Goal: Navigation & Orientation: Find specific page/section

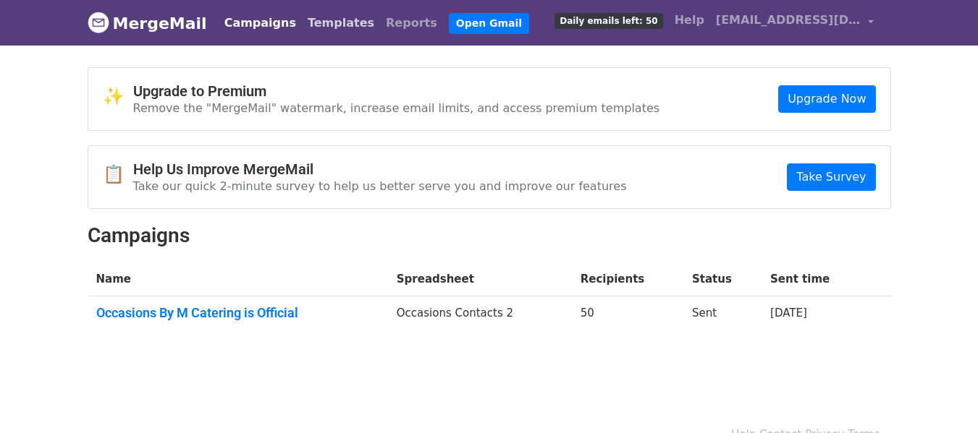
click at [316, 19] on link "Templates" at bounding box center [341, 23] width 78 height 29
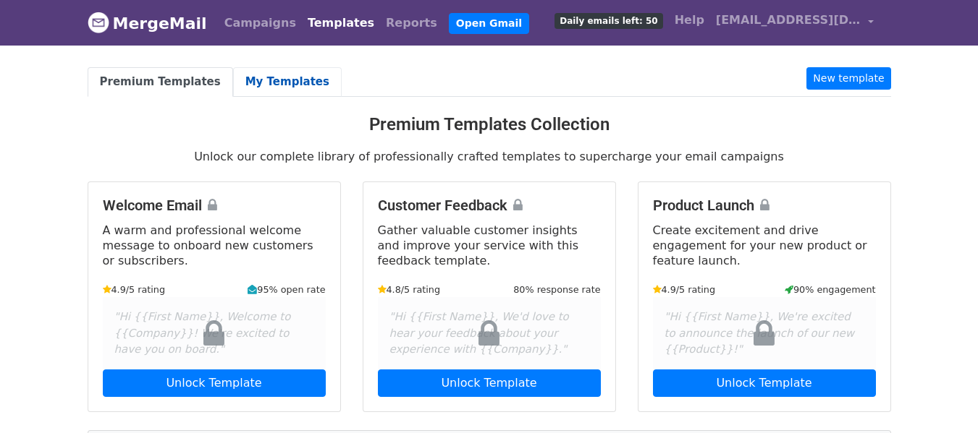
click at [285, 77] on link "My Templates" at bounding box center [287, 82] width 109 height 30
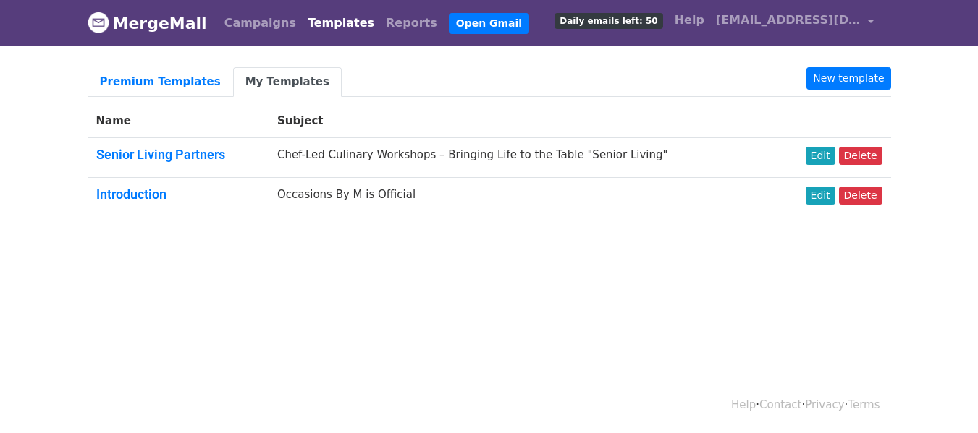
click at [619, 294] on html "MergeMail Campaigns Templates Reports Open Gmail Daily emails left: 50 Help inf…" at bounding box center [489, 216] width 978 height 433
click at [184, 151] on link "Senior Living Partners" at bounding box center [160, 154] width 129 height 15
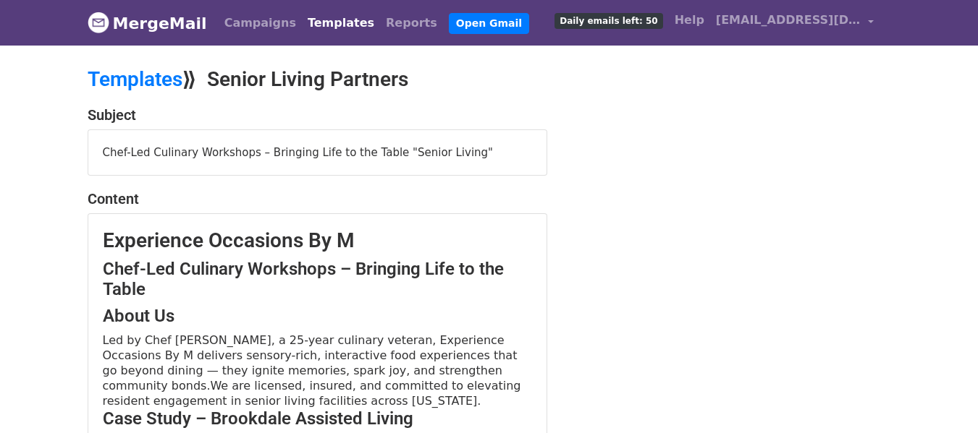
click at [154, 151] on div "Chef-Led Culinary Workshops – Bringing Life to the Table "Senior Living"" at bounding box center [317, 153] width 458 height 46
click at [520, 154] on div "Chef-Led Culinary Workshops – Bringing Life to the Table "Senior Living"" at bounding box center [317, 153] width 458 height 46
click at [469, 156] on div "Chef-Led Culinary Workshops – Bringing Life to the Table "Senior Living"" at bounding box center [317, 153] width 458 height 46
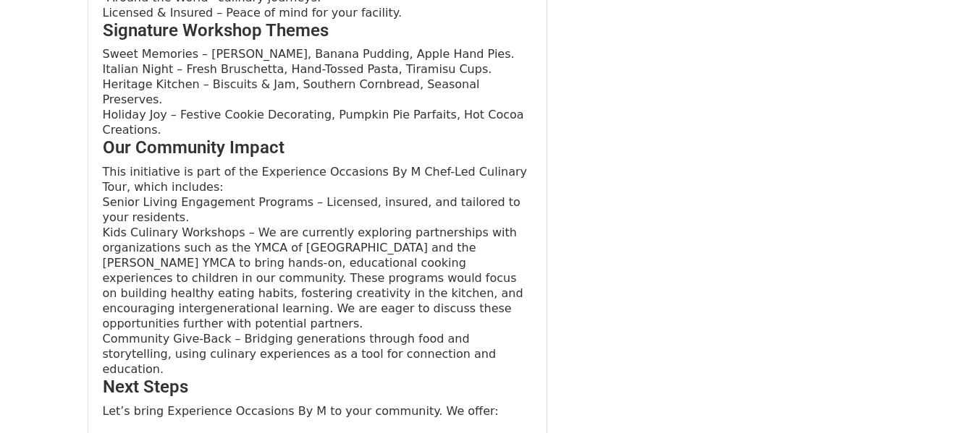
scroll to position [1056, 0]
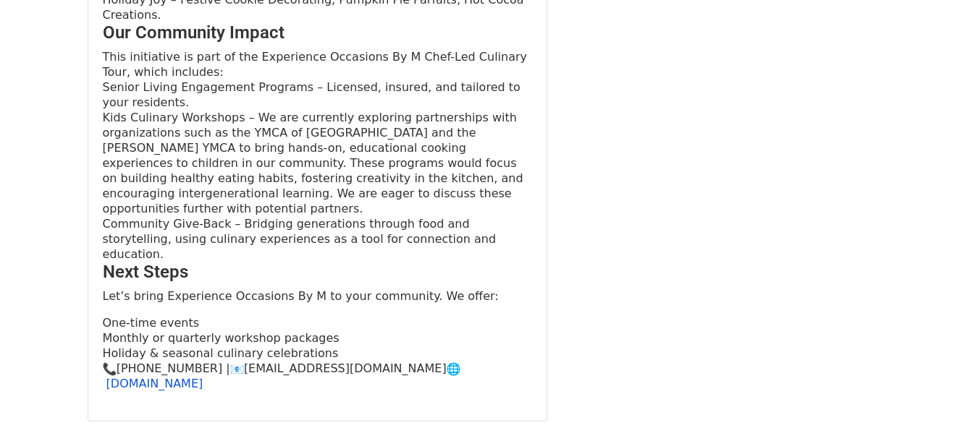
click at [515, 289] on div "Let’s bring Experience Occasions By M to your community. We offer: One-time eve…" at bounding box center [317, 340] width 429 height 103
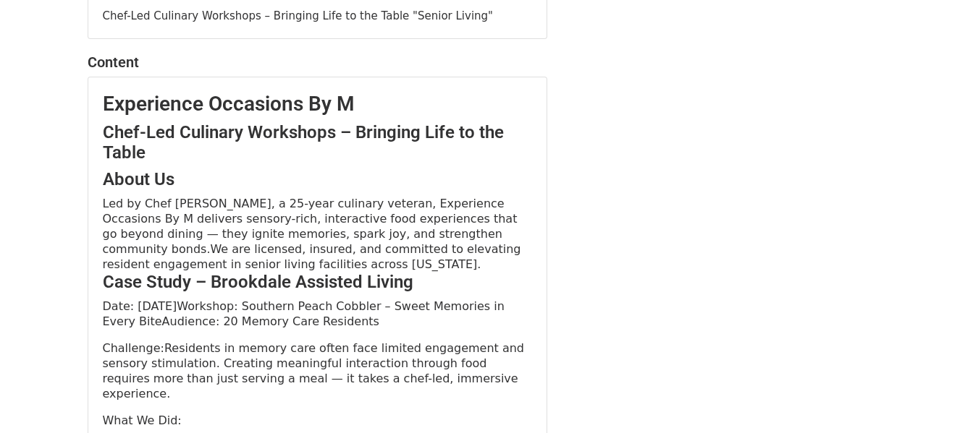
scroll to position [0, 0]
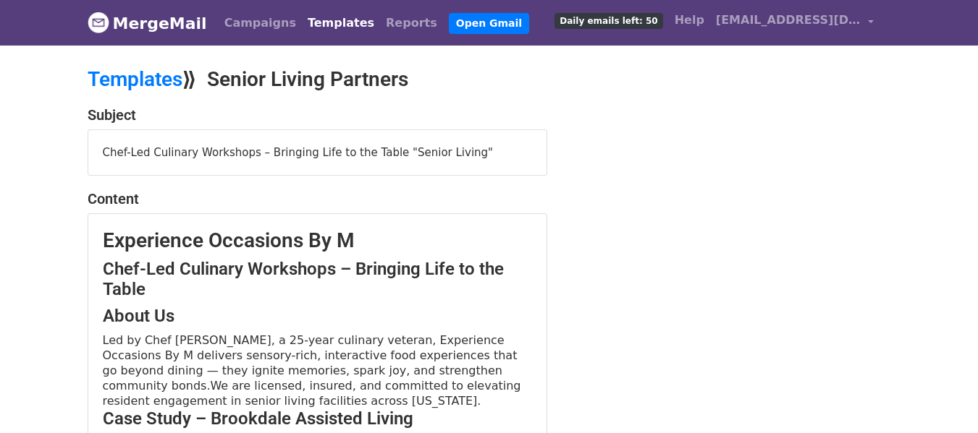
click at [143, 82] on link "Templates" at bounding box center [135, 79] width 95 height 24
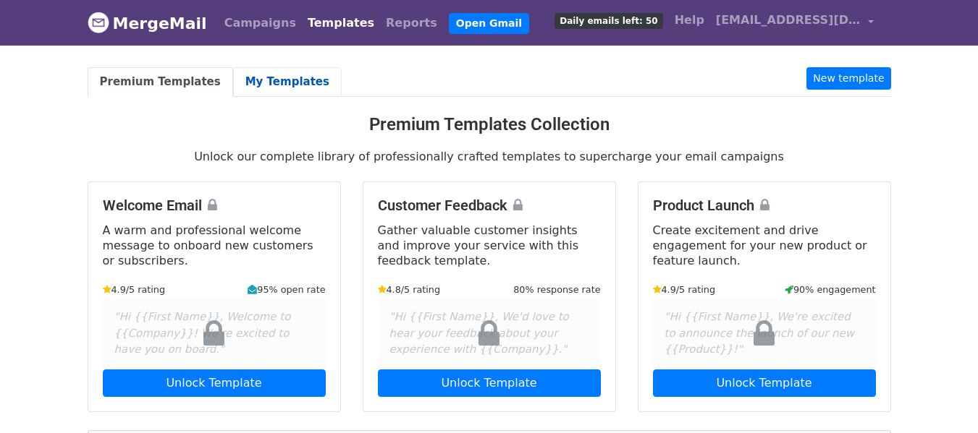
click at [294, 77] on link "My Templates" at bounding box center [287, 82] width 109 height 30
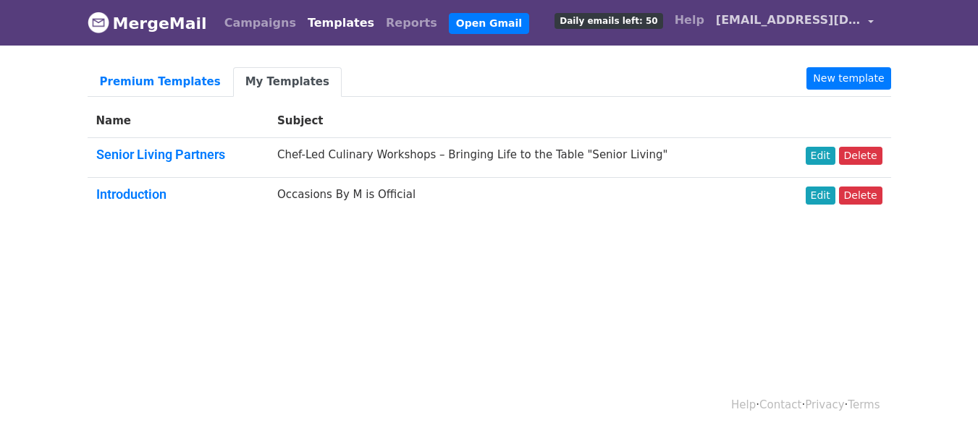
click at [863, 17] on link "[EMAIL_ADDRESS][DOMAIN_NAME]" at bounding box center [794, 23] width 169 height 34
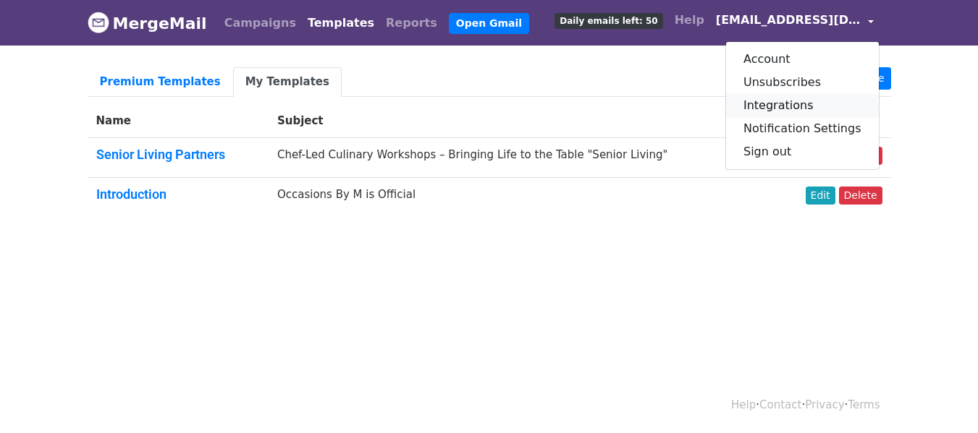
click at [766, 110] on link "Integrations" at bounding box center [802, 105] width 153 height 23
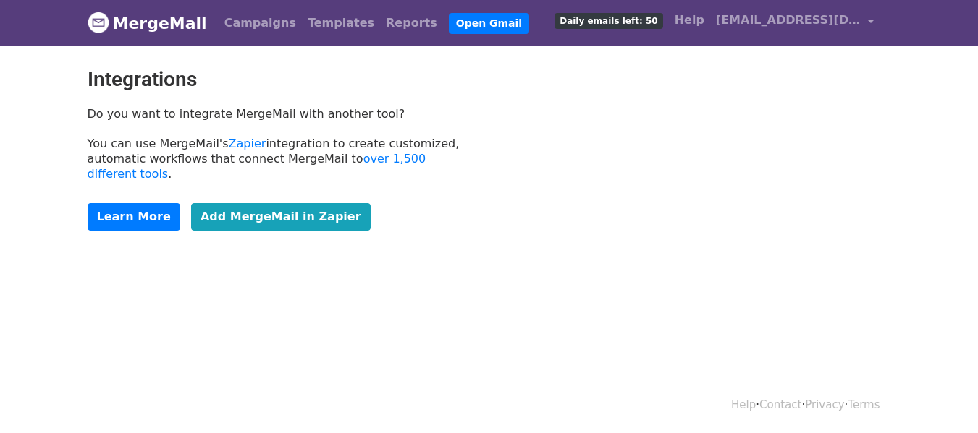
click at [786, 126] on div "Integrations Do you want to integrate MergeMail with another tool? You can use …" at bounding box center [489, 156] width 825 height 178
click at [632, 250] on body "MergeMail Campaigns Templates Reports Open Gmail Daily emails left: 50 Help inf…" at bounding box center [489, 151] width 978 height 303
click at [875, 17] on link "[EMAIL_ADDRESS][DOMAIN_NAME]" at bounding box center [794, 23] width 169 height 34
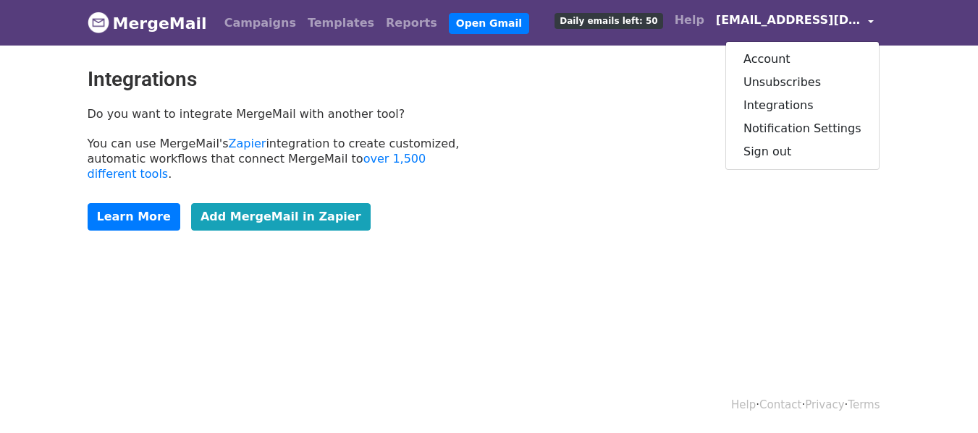
click at [528, 234] on body "MergeMail Campaigns Templates Reports Open Gmail Daily emails left: 50 Help inf…" at bounding box center [489, 151] width 978 height 303
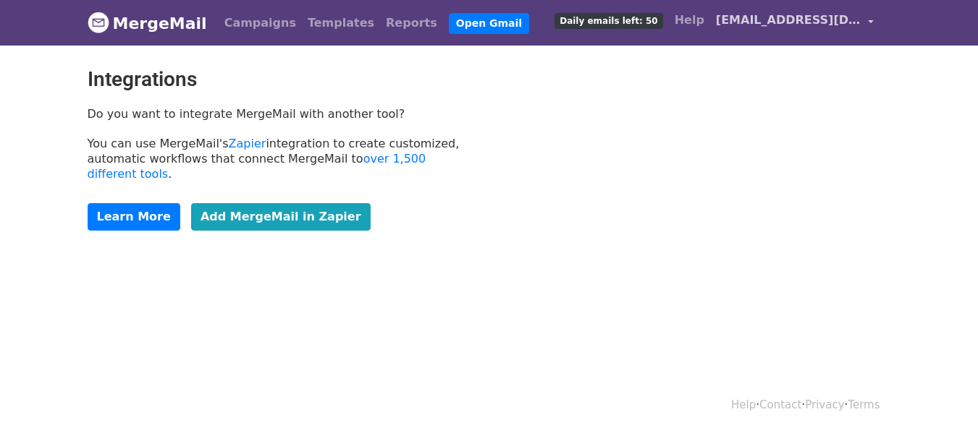
click at [862, 22] on link "[EMAIL_ADDRESS][DOMAIN_NAME]" at bounding box center [794, 23] width 169 height 34
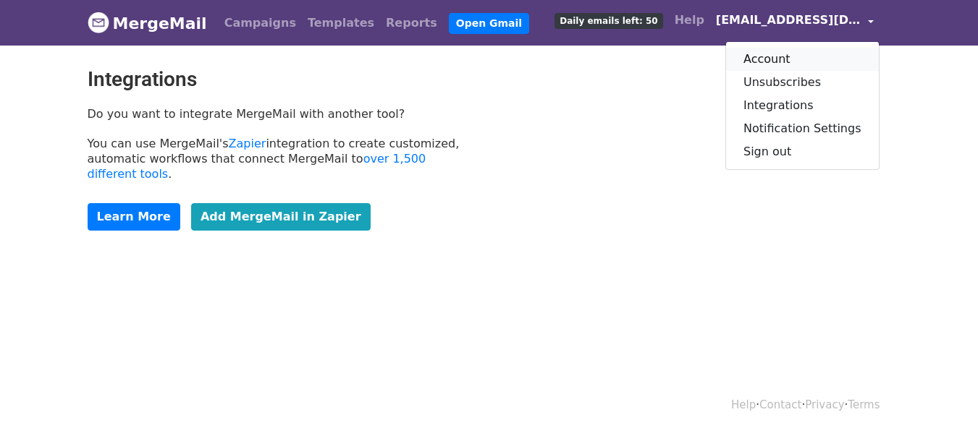
click at [797, 54] on link "Account" at bounding box center [802, 59] width 153 height 23
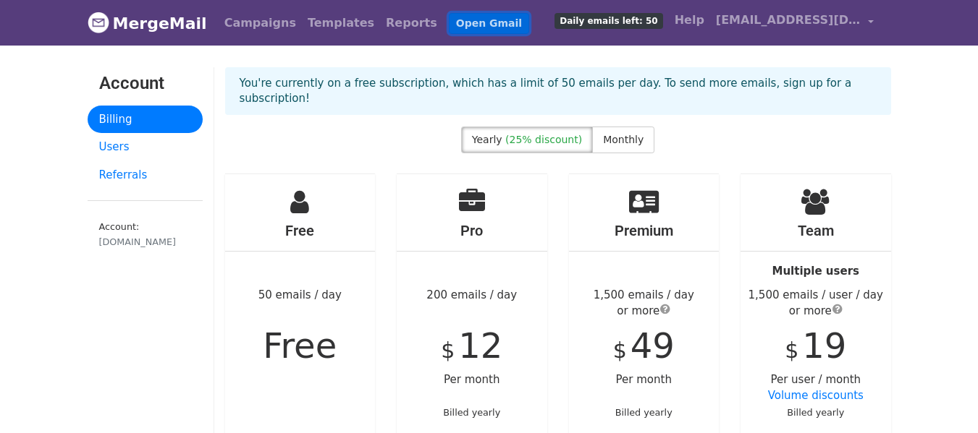
click at [449, 18] on link "Open Gmail" at bounding box center [489, 23] width 80 height 21
click at [266, 19] on link "Campaigns" at bounding box center [260, 23] width 83 height 29
